Goal: Transaction & Acquisition: Book appointment/travel/reservation

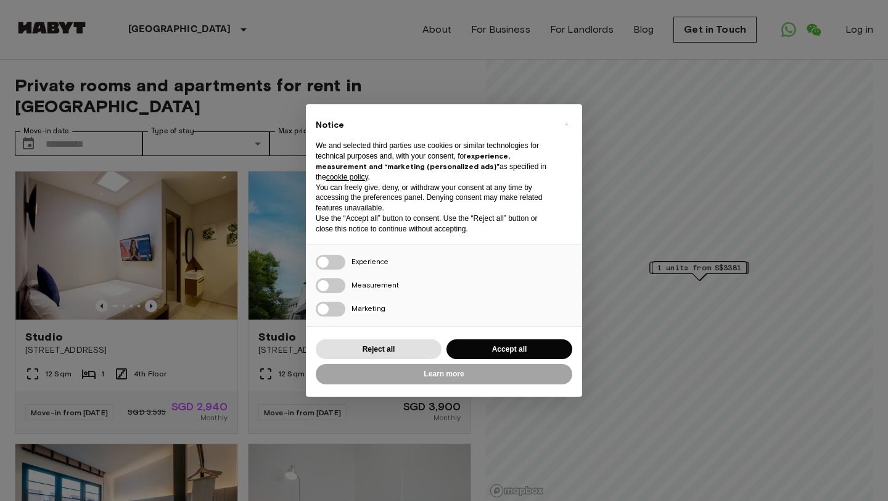
click at [188, 427] on div "× Notice We and selected third parties use cookies or similar technologies for …" at bounding box center [444, 250] width 888 height 501
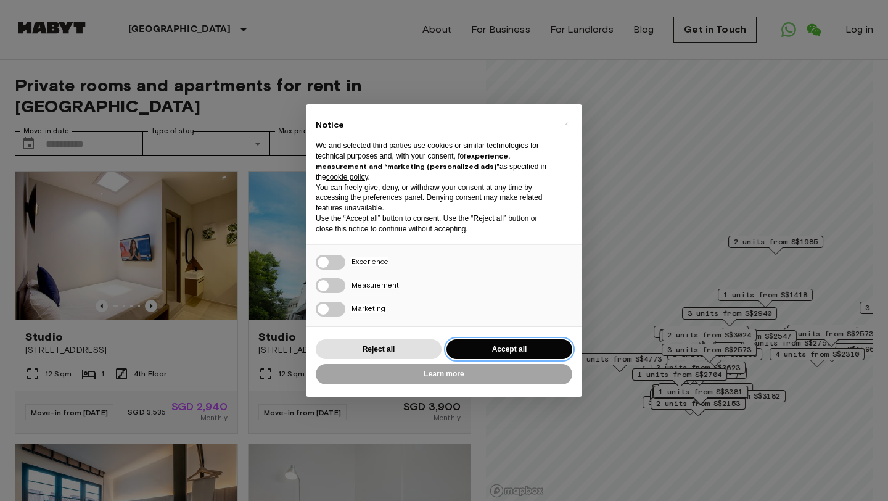
click at [483, 354] on button "Accept all" at bounding box center [509, 349] width 126 height 20
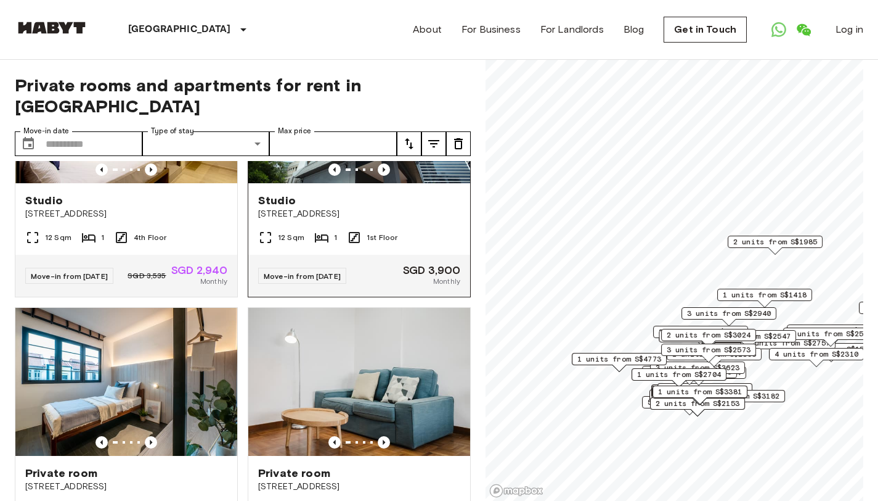
scroll to position [314, 0]
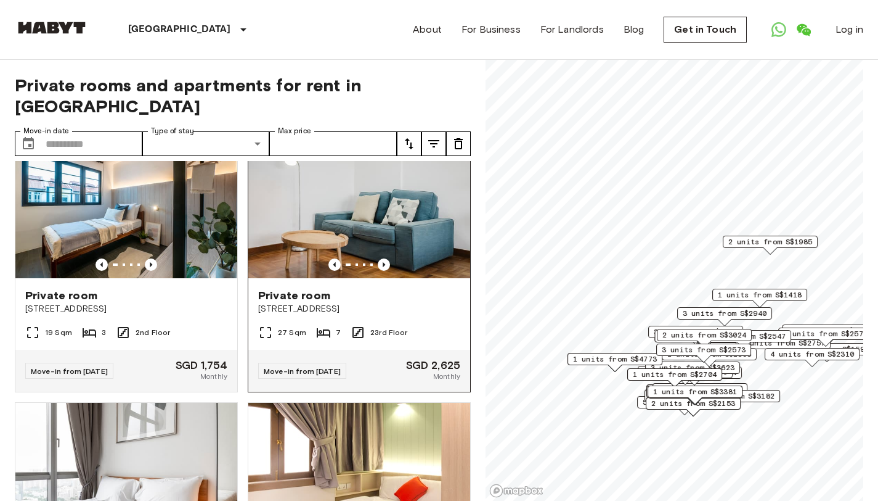
scroll to position [587, 0]
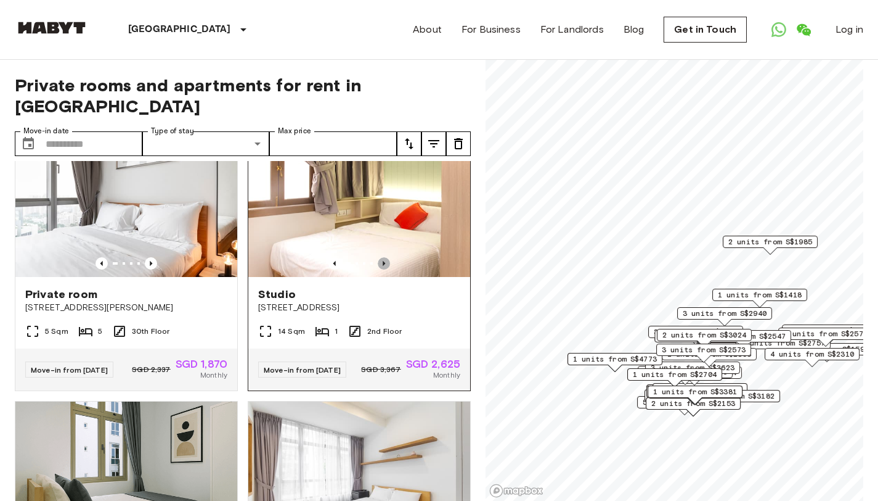
click at [378, 258] on icon "Previous image" at bounding box center [384, 263] width 12 height 12
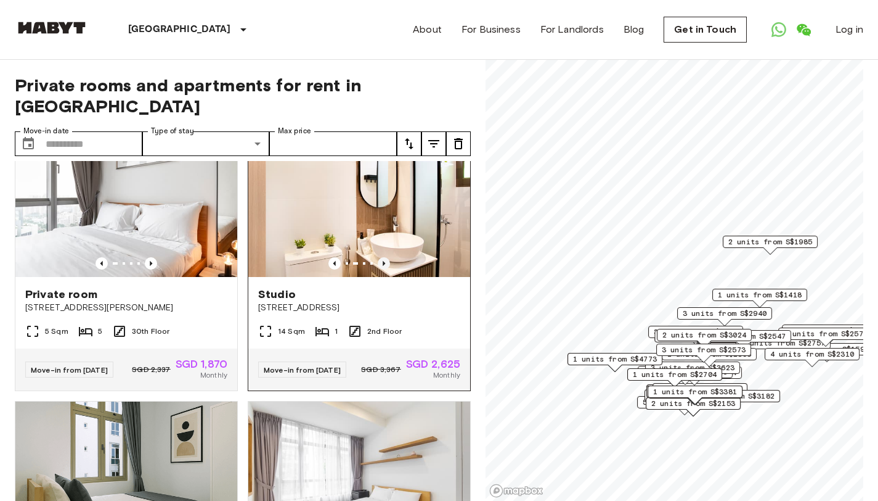
click at [378, 258] on icon "Previous image" at bounding box center [384, 263] width 12 height 12
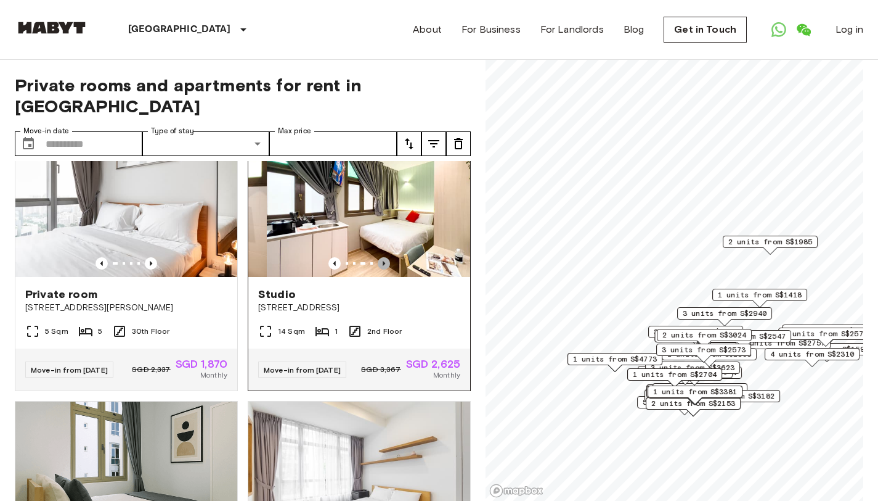
click at [378, 258] on icon "Previous image" at bounding box center [384, 263] width 12 height 12
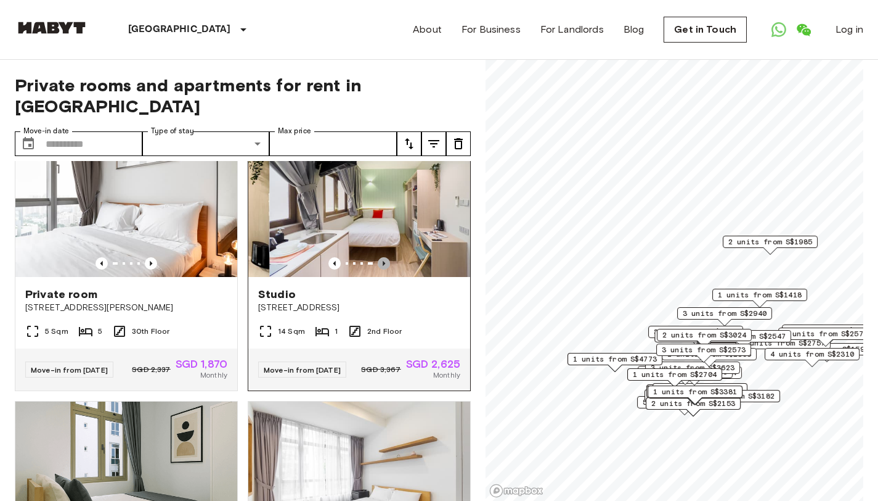
click at [378, 258] on icon "Previous image" at bounding box center [384, 263] width 12 height 12
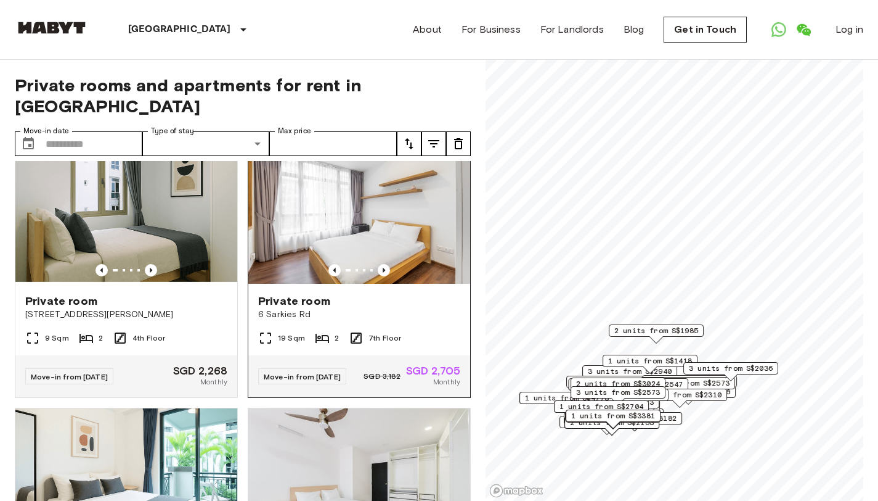
scroll to position [1184, 0]
